Goal: Information Seeking & Learning: Learn about a topic

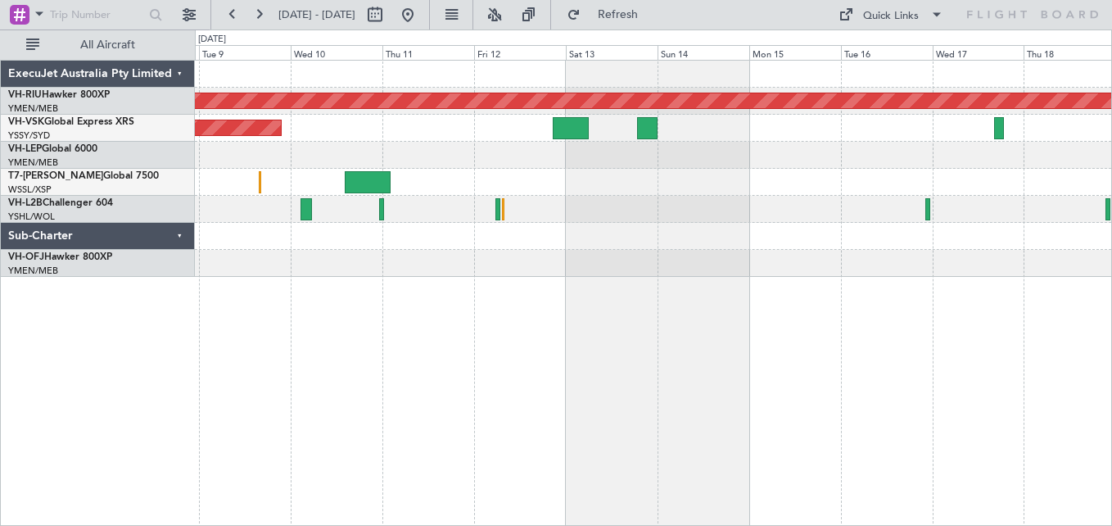
click at [454, 142] on div "Planned Maint [GEOGRAPHIC_DATA] ([GEOGRAPHIC_DATA]) Unplanned Maint Sydney ([PE…" at bounding box center [653, 169] width 917 height 216
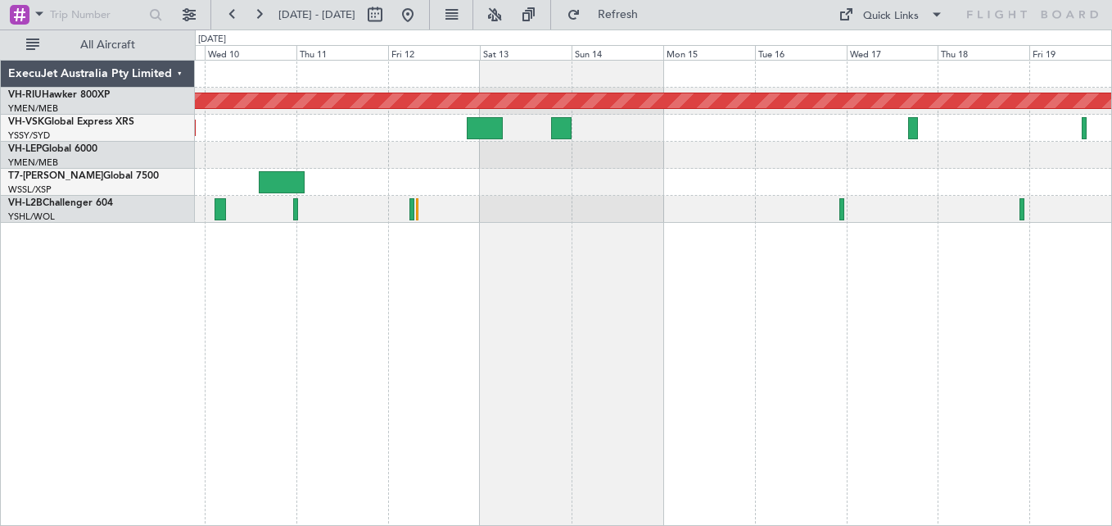
click at [37, 134] on div "Planned Maint [GEOGRAPHIC_DATA] ([GEOGRAPHIC_DATA]) Unplanned Maint Sydney ([PE…" at bounding box center [556, 277] width 1112 height 496
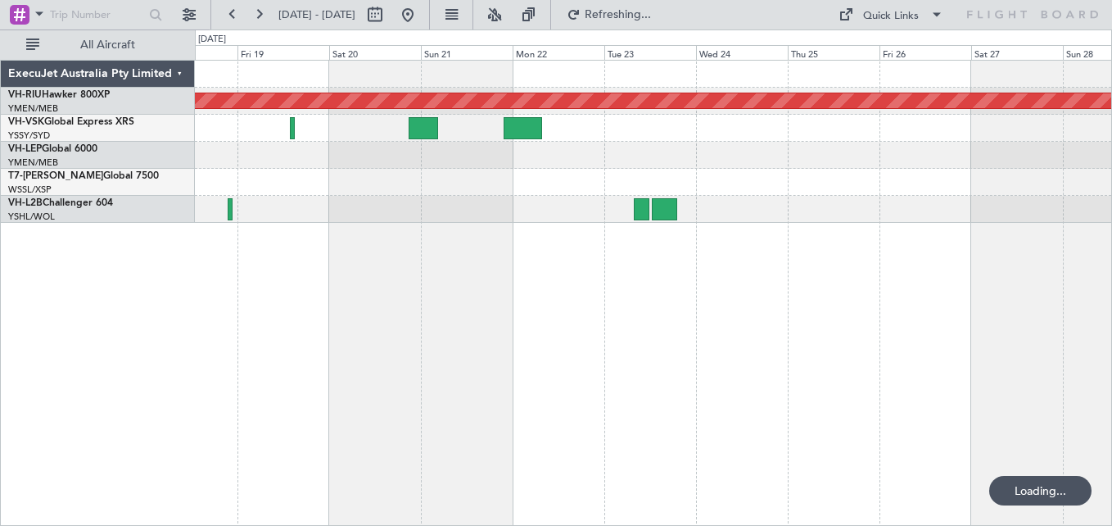
click at [675, 126] on div at bounding box center [653, 128] width 917 height 27
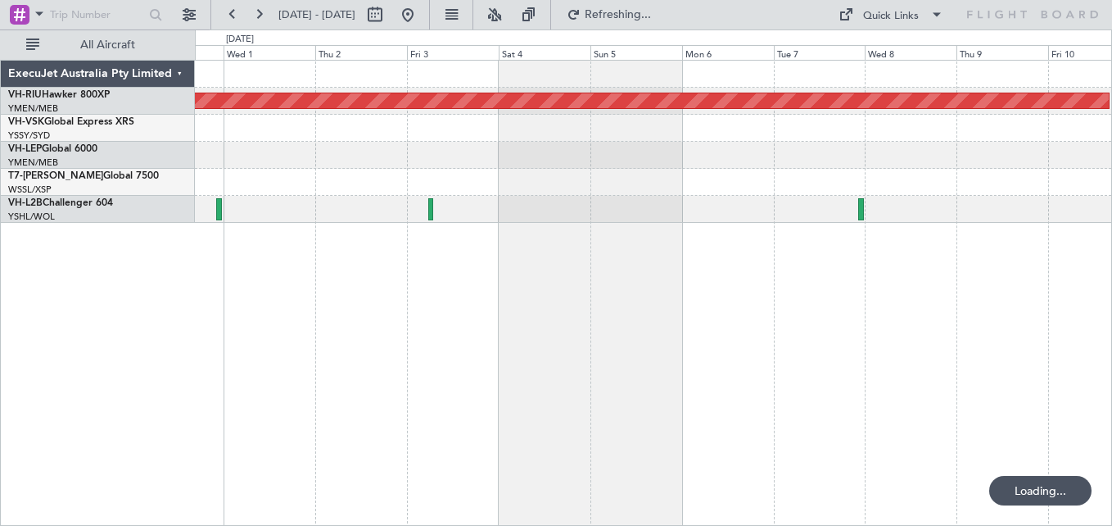
click at [496, 155] on div "Planned Maint [GEOGRAPHIC_DATA] ([GEOGRAPHIC_DATA])" at bounding box center [653, 142] width 917 height 162
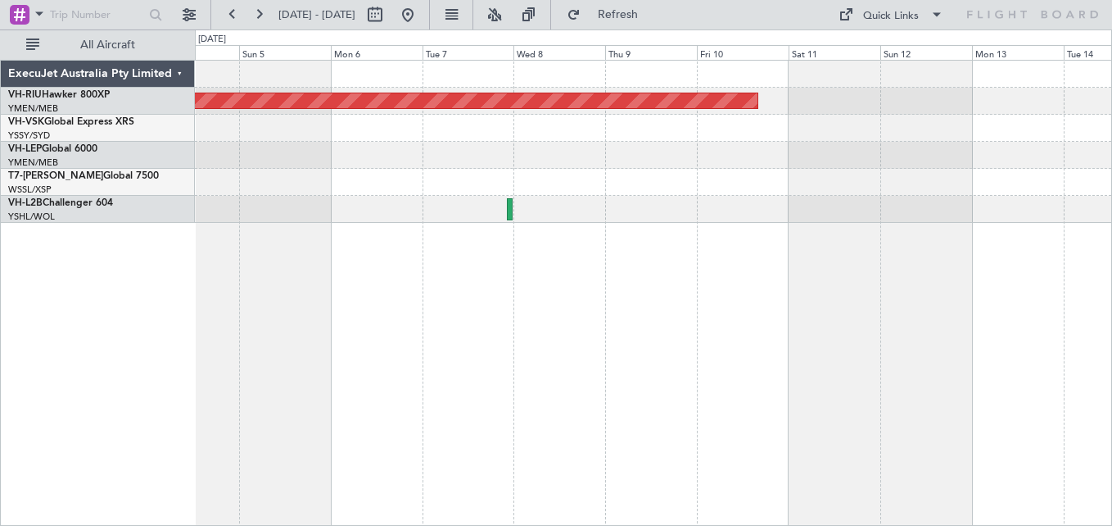
click at [408, 114] on div "Planned Maint [GEOGRAPHIC_DATA] ([GEOGRAPHIC_DATA])" at bounding box center [653, 142] width 917 height 162
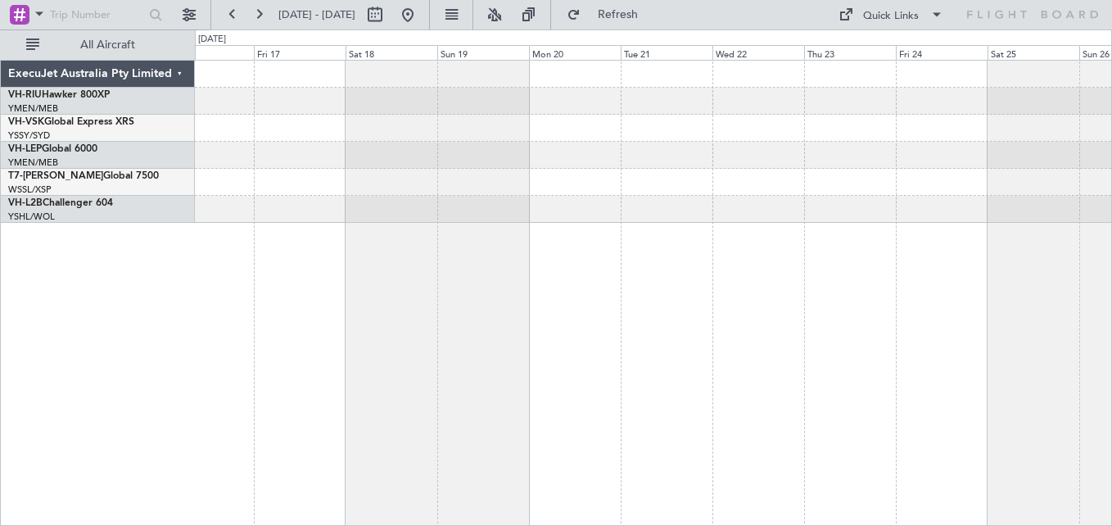
click at [292, 76] on div at bounding box center [653, 142] width 917 height 162
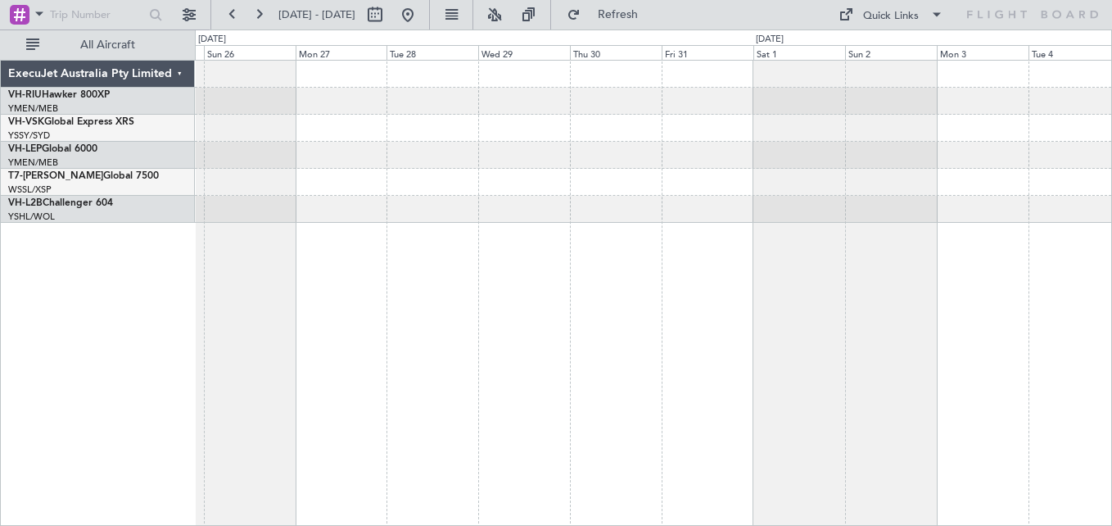
click at [305, 89] on div at bounding box center [653, 142] width 917 height 162
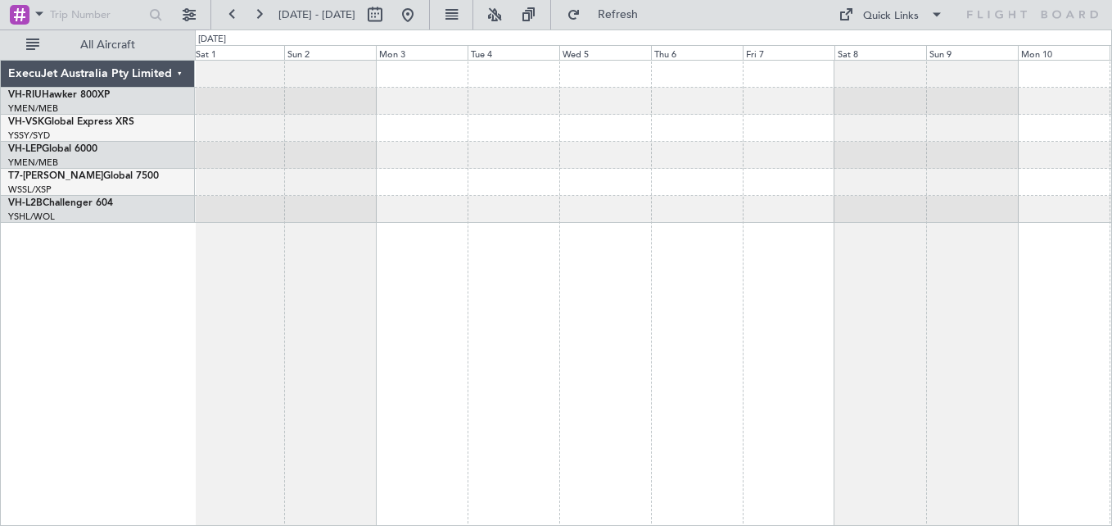
click at [353, 87] on div at bounding box center [653, 142] width 917 height 162
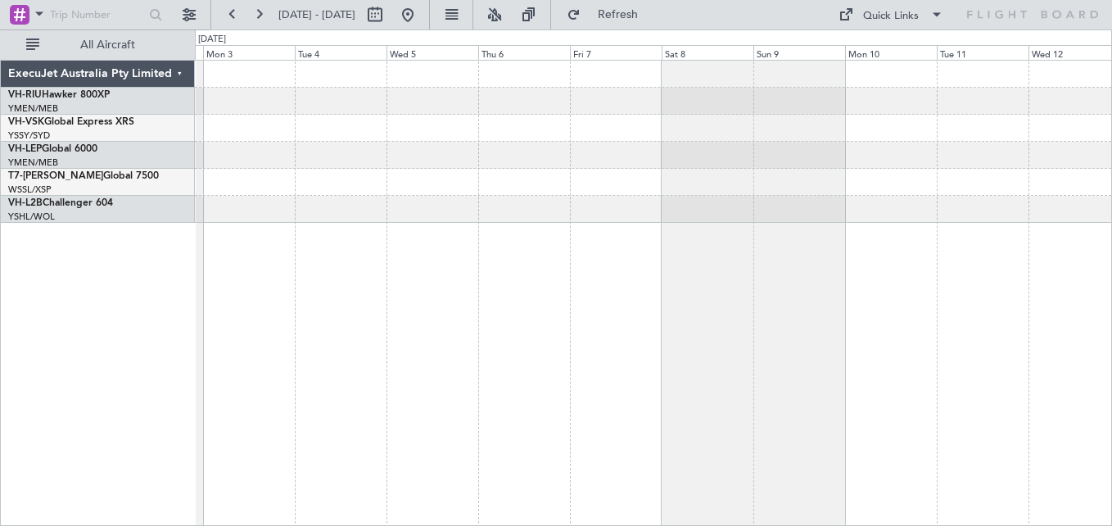
click at [355, 98] on div at bounding box center [653, 142] width 917 height 162
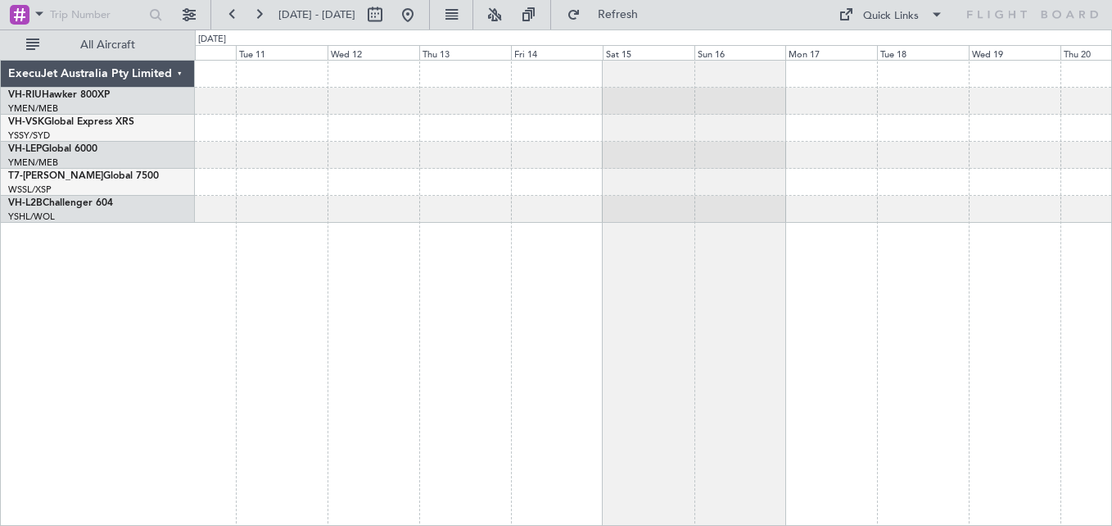
click at [600, 86] on div at bounding box center [653, 142] width 917 height 162
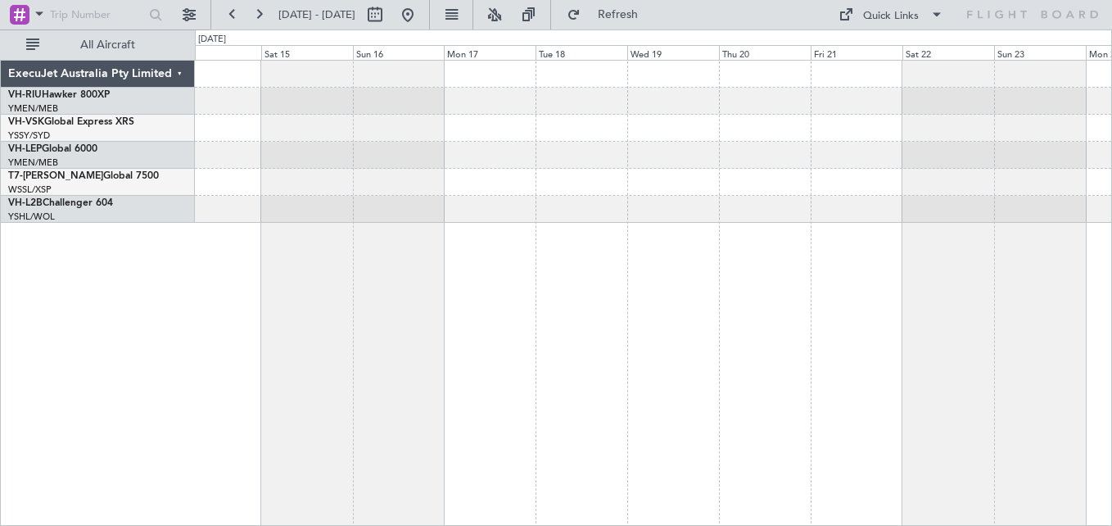
click at [521, 79] on div at bounding box center [653, 142] width 917 height 162
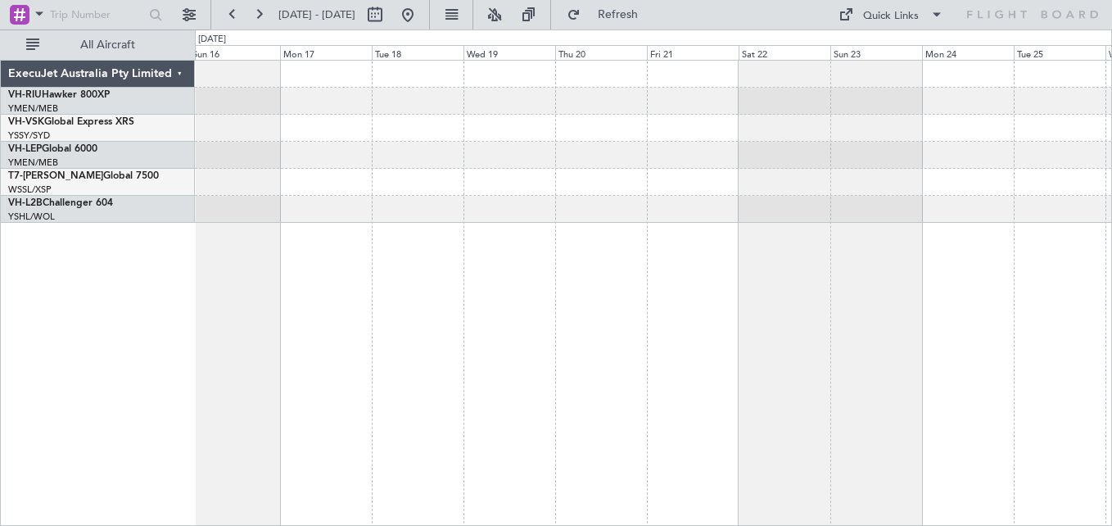
click at [598, 88] on div at bounding box center [653, 142] width 917 height 162
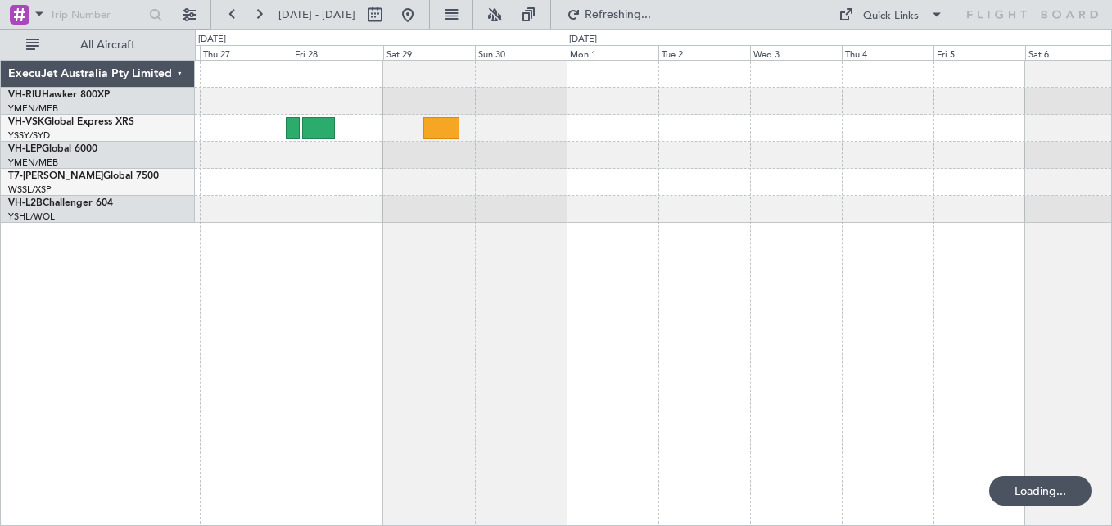
click at [528, 114] on div at bounding box center [653, 142] width 917 height 162
